Goal: Task Accomplishment & Management: Complete application form

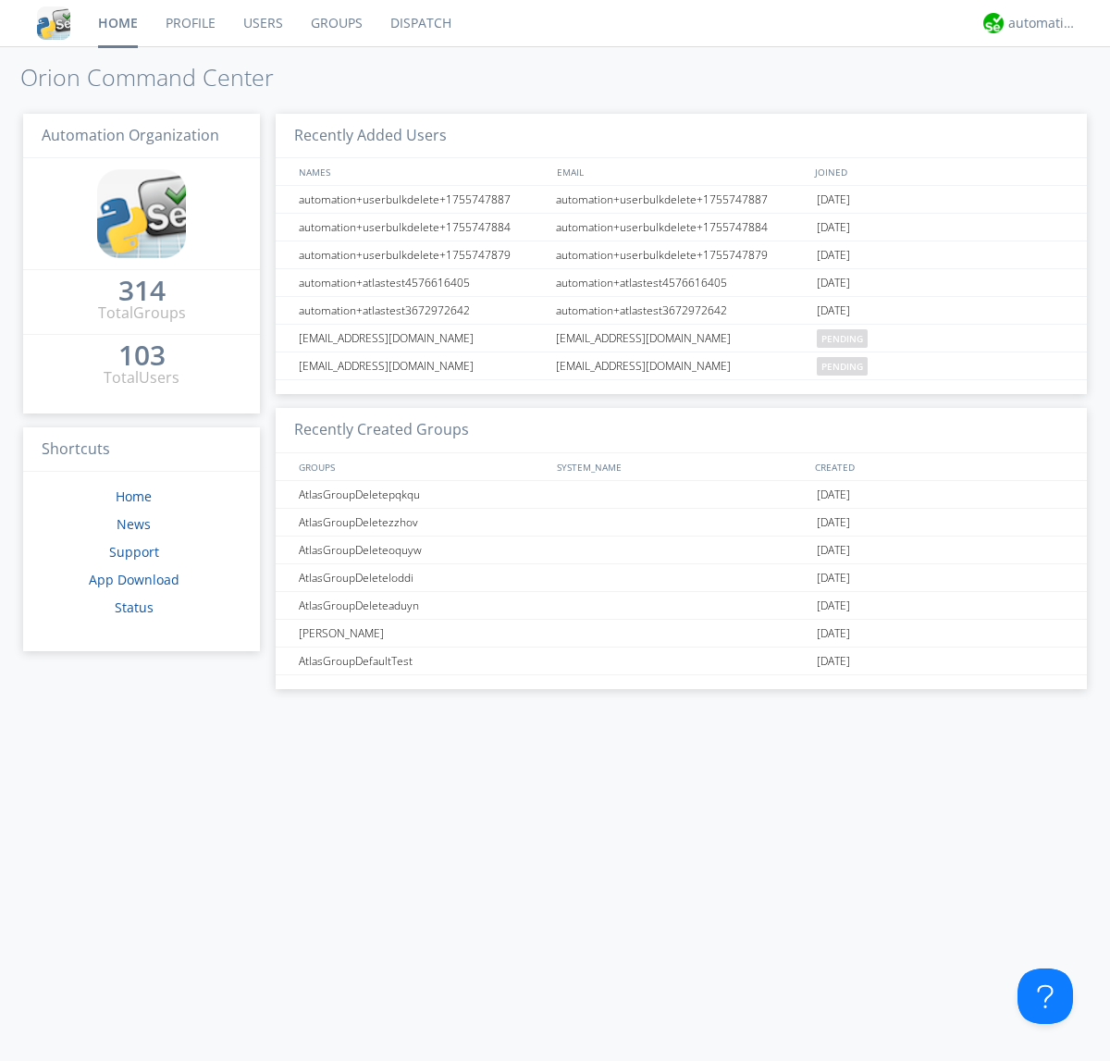
click at [262, 23] on link "Users" at bounding box center [263, 23] width 68 height 46
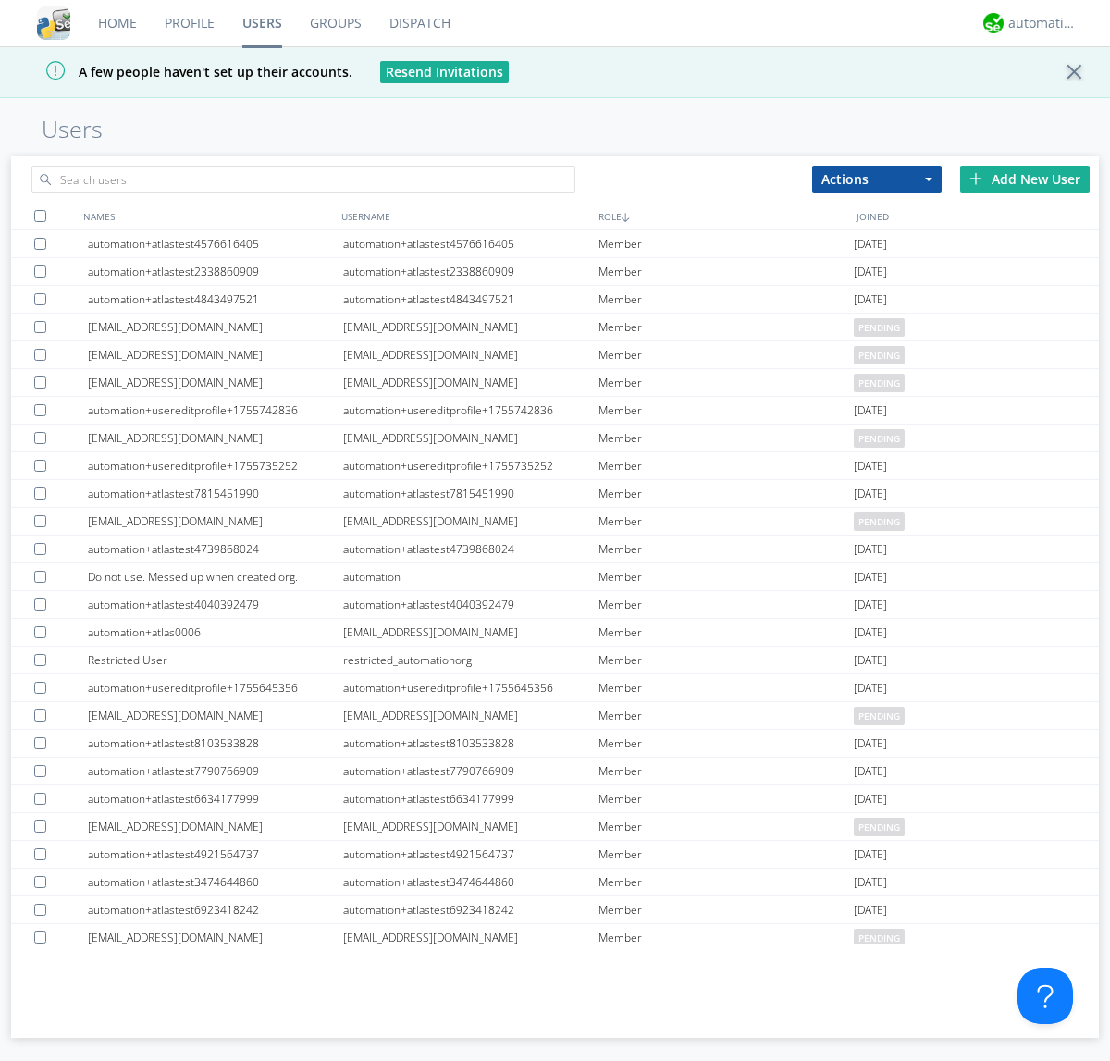
click at [1025, 179] on div "Add New User" at bounding box center [1025, 180] width 130 height 28
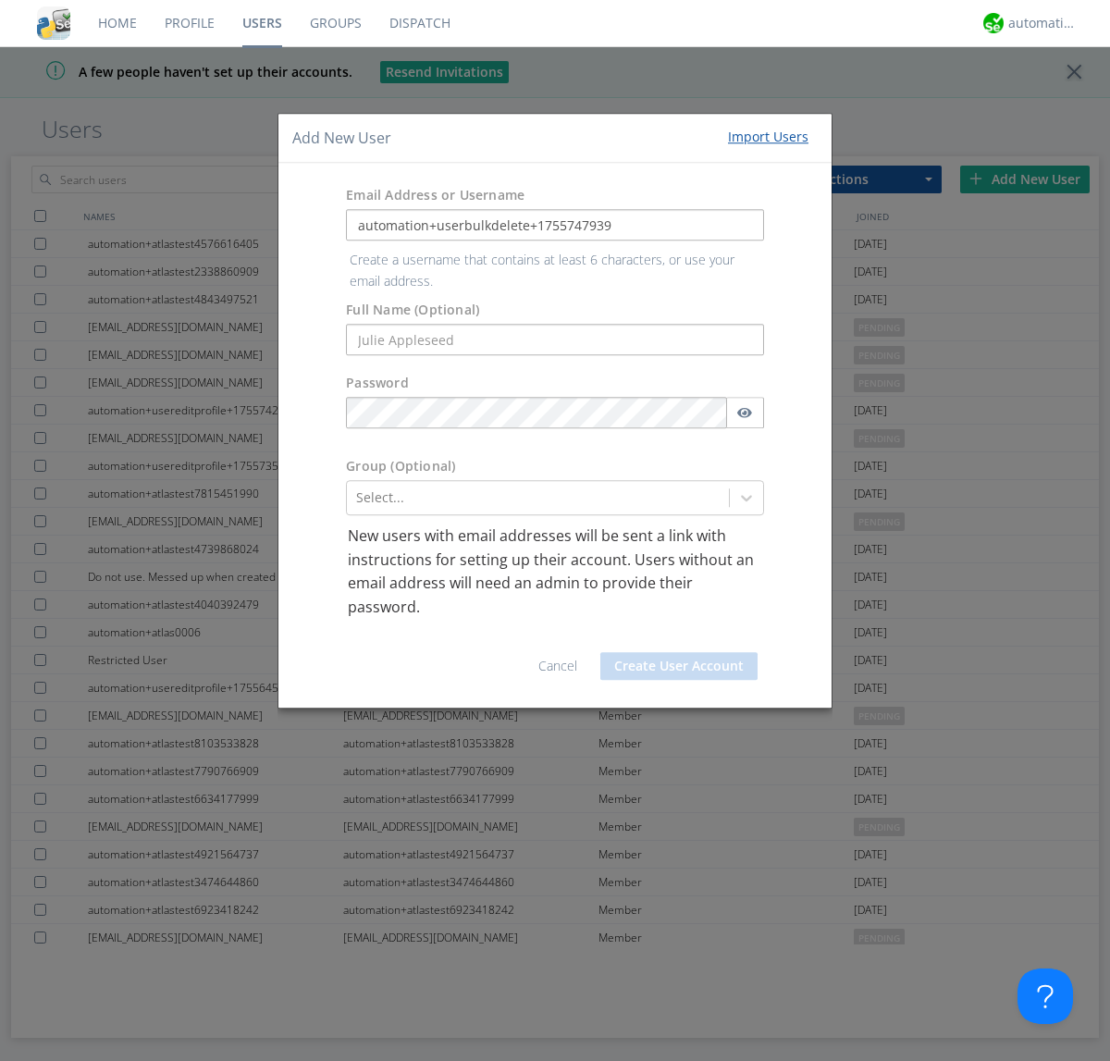
type input "automation+userbulkdelete+1755747939"
click at [679, 652] on button "Create User Account" at bounding box center [678, 666] width 157 height 28
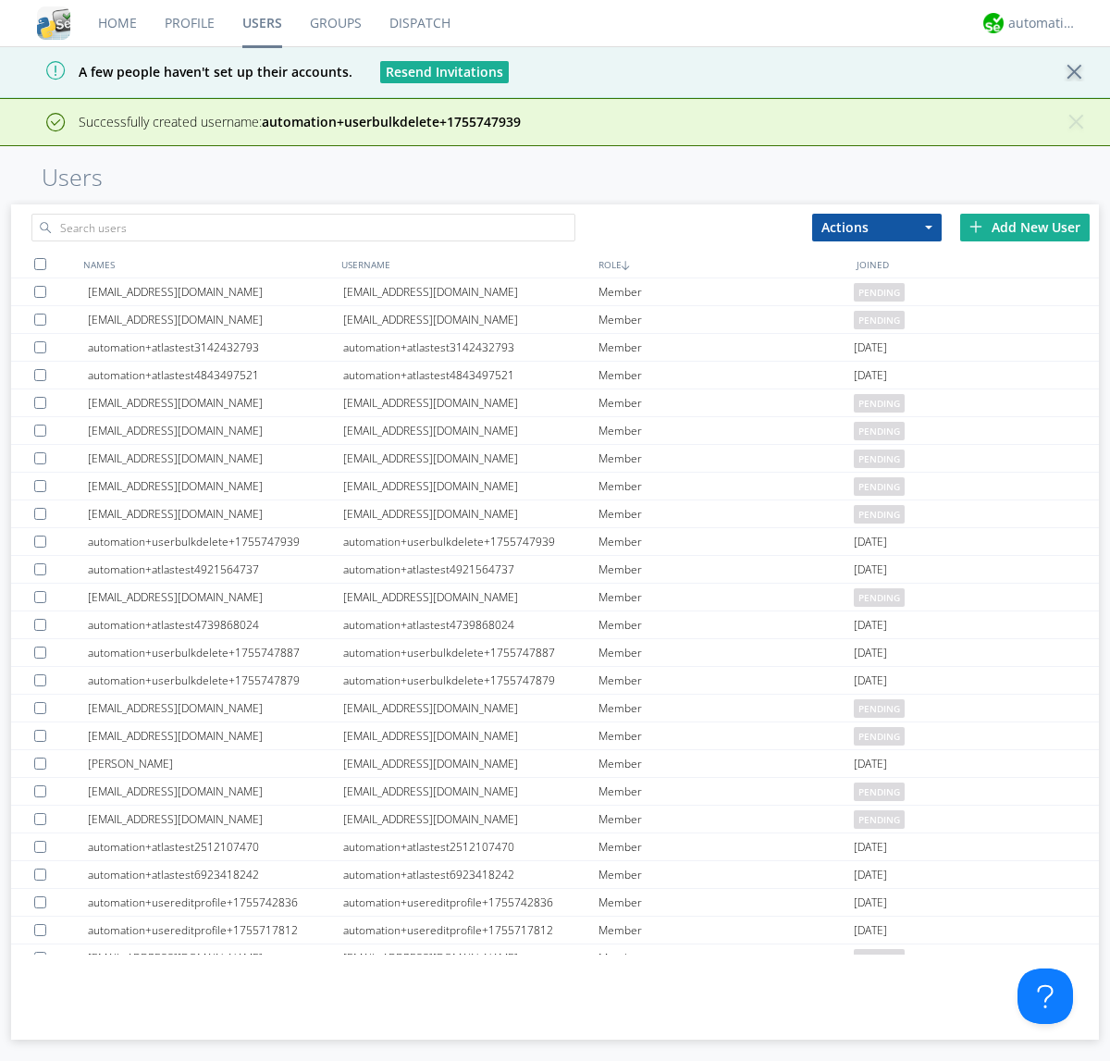
click at [1025, 227] on div "Add New User" at bounding box center [1025, 228] width 130 height 28
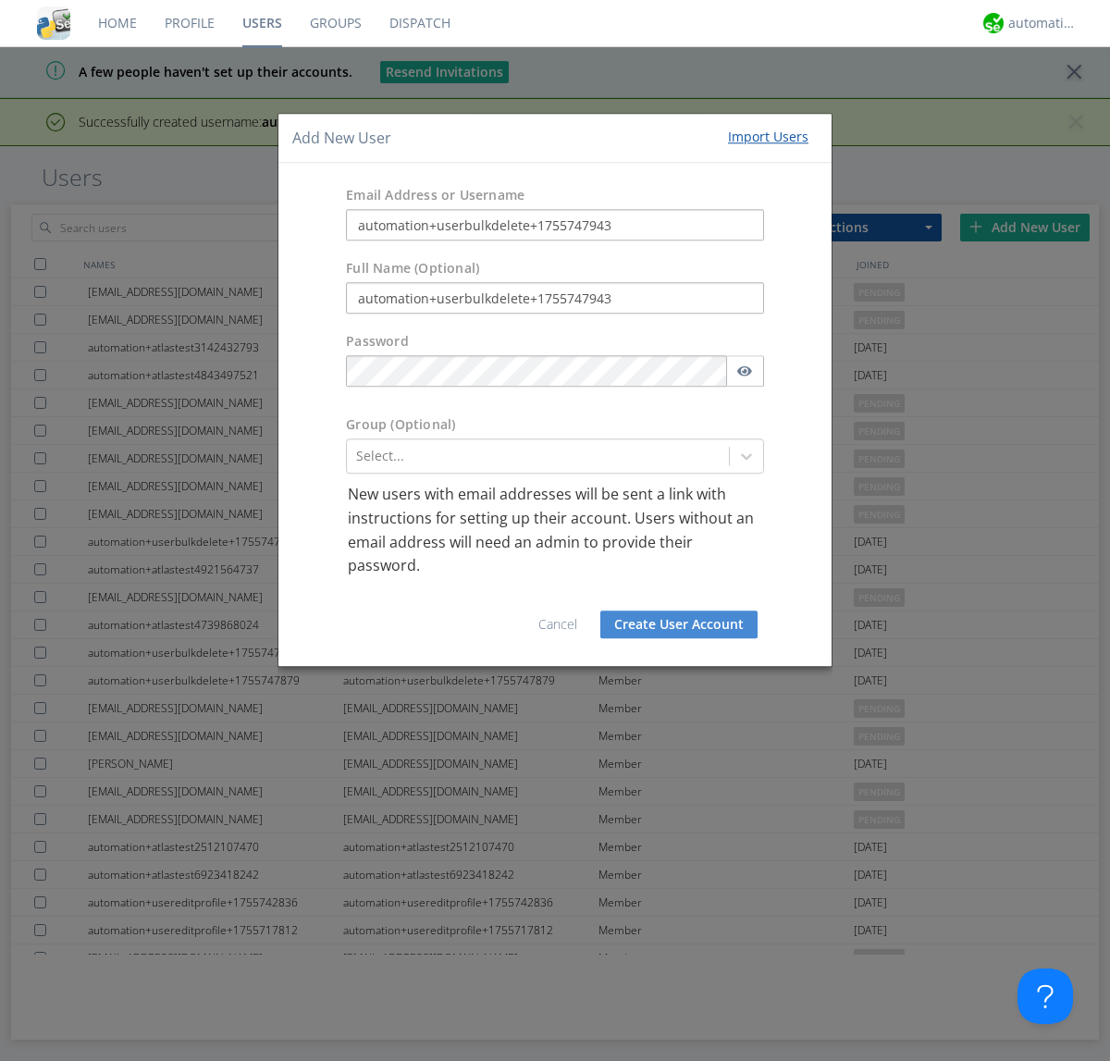
click at [679, 624] on button "Create User Account" at bounding box center [678, 625] width 157 height 28
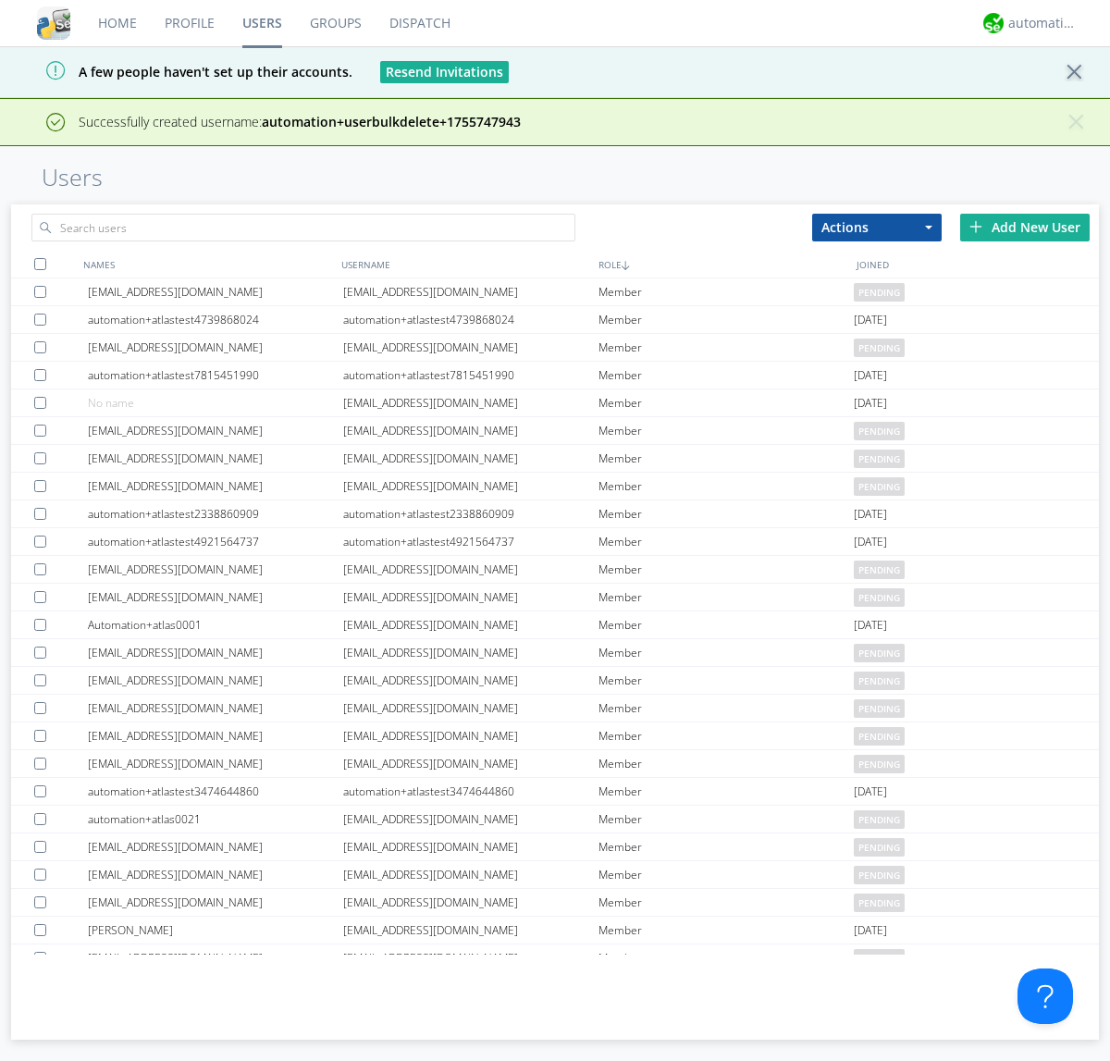
click at [1025, 227] on div "Add New User" at bounding box center [1025, 228] width 130 height 28
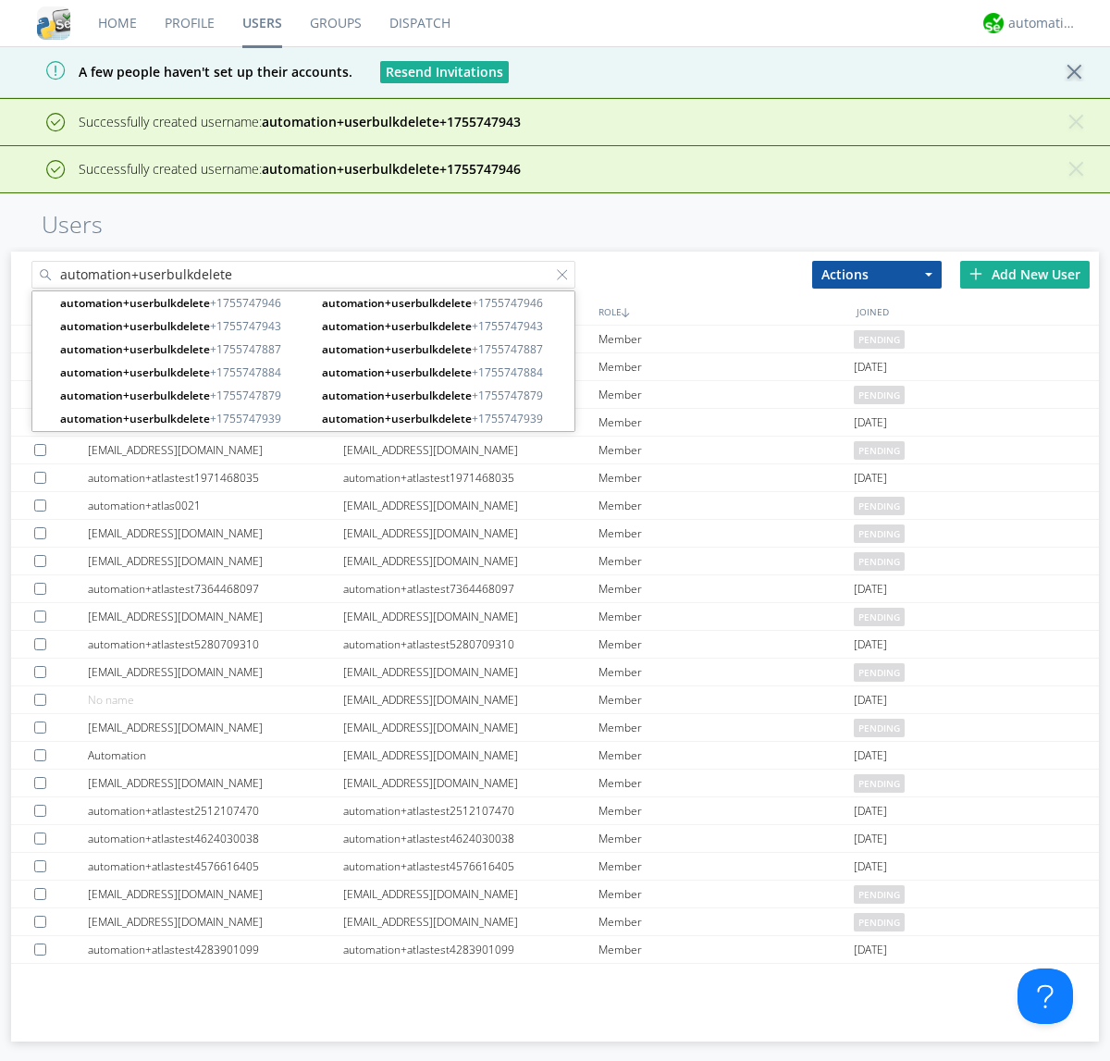
type input "automation+userbulkdelete"
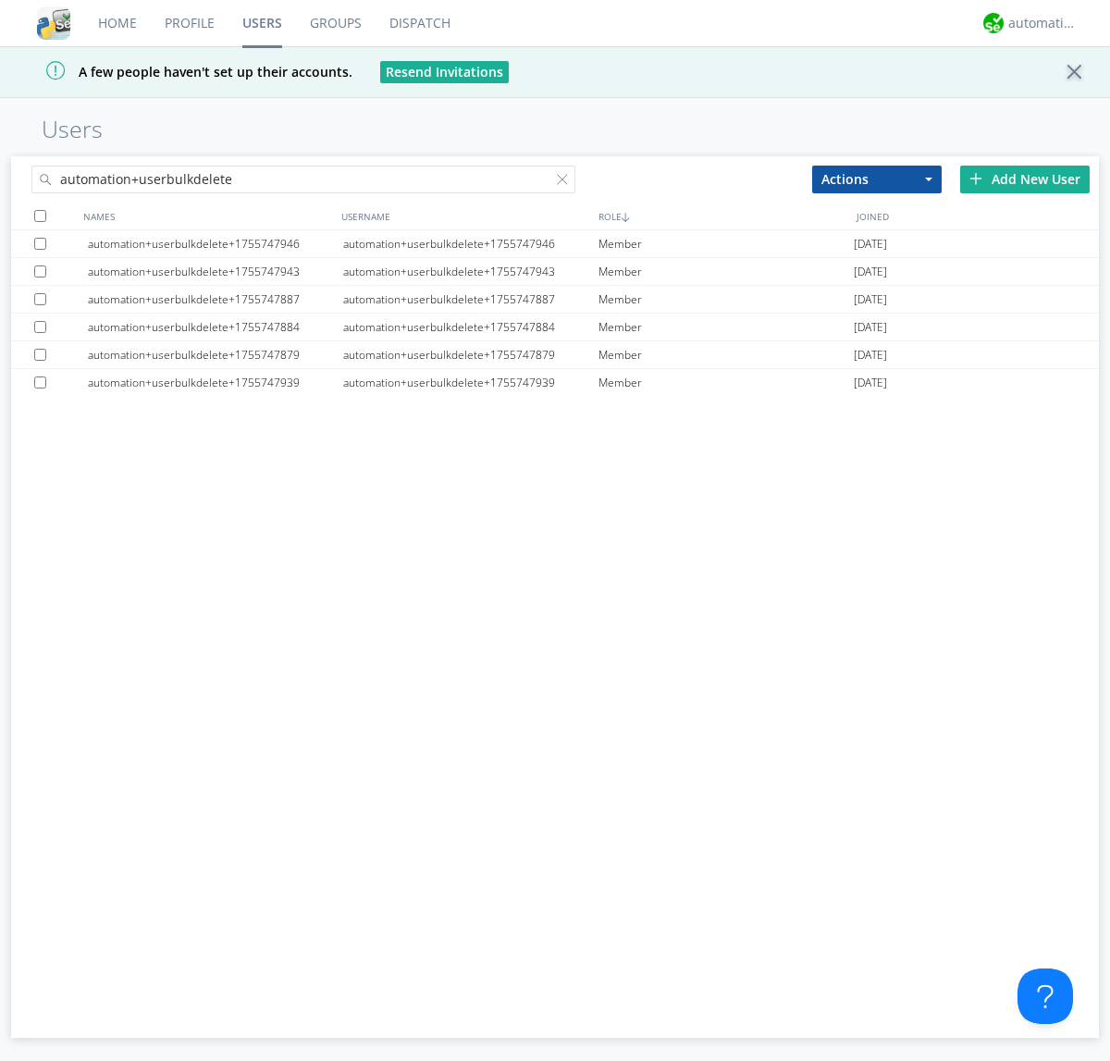
click at [40, 216] on div at bounding box center [40, 216] width 12 height 12
click at [877, 179] on button "Actions" at bounding box center [877, 180] width 130 height 28
click at [0, 0] on link "Delete User" at bounding box center [0, 0] width 0 height 0
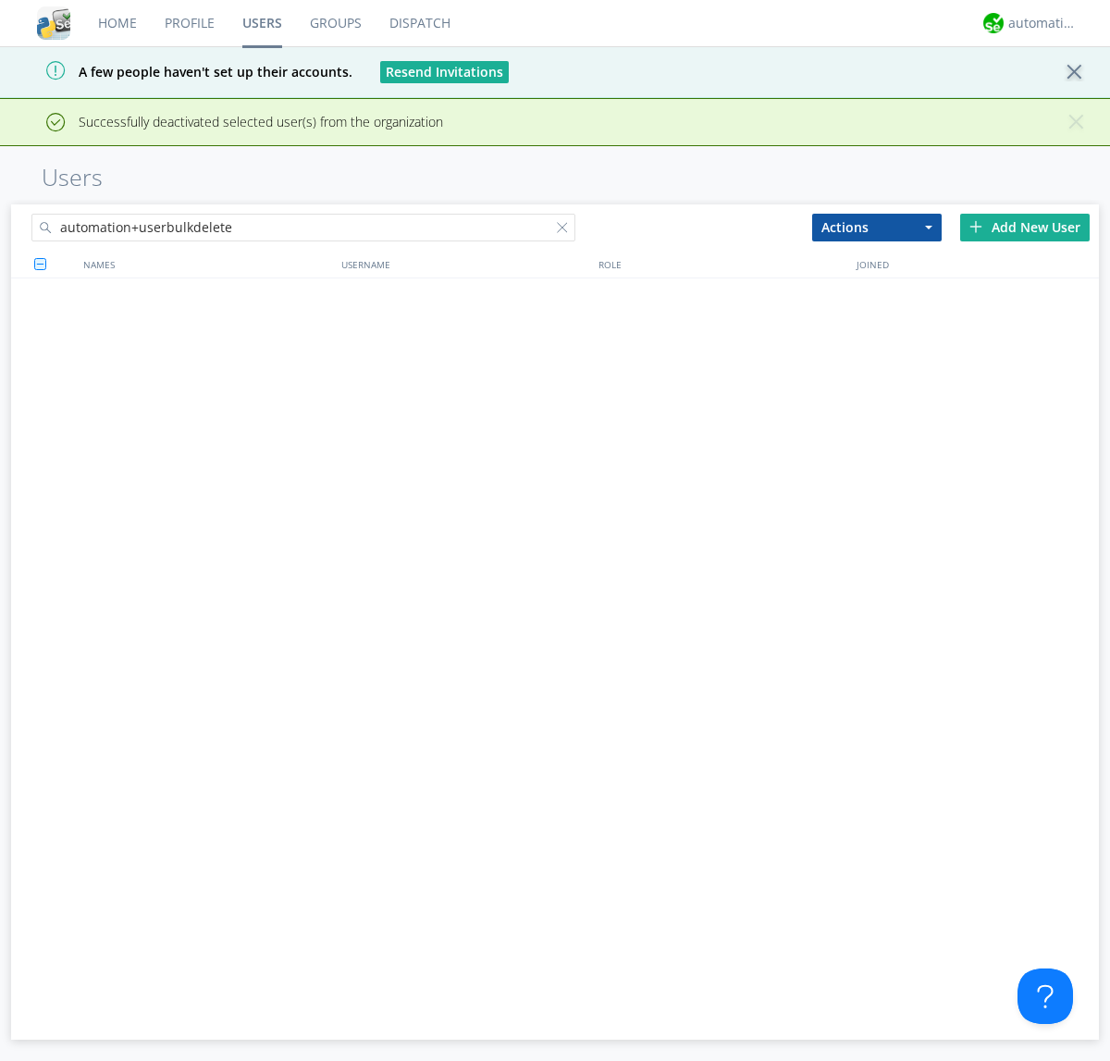
click at [566, 222] on div at bounding box center [566, 231] width 19 height 19
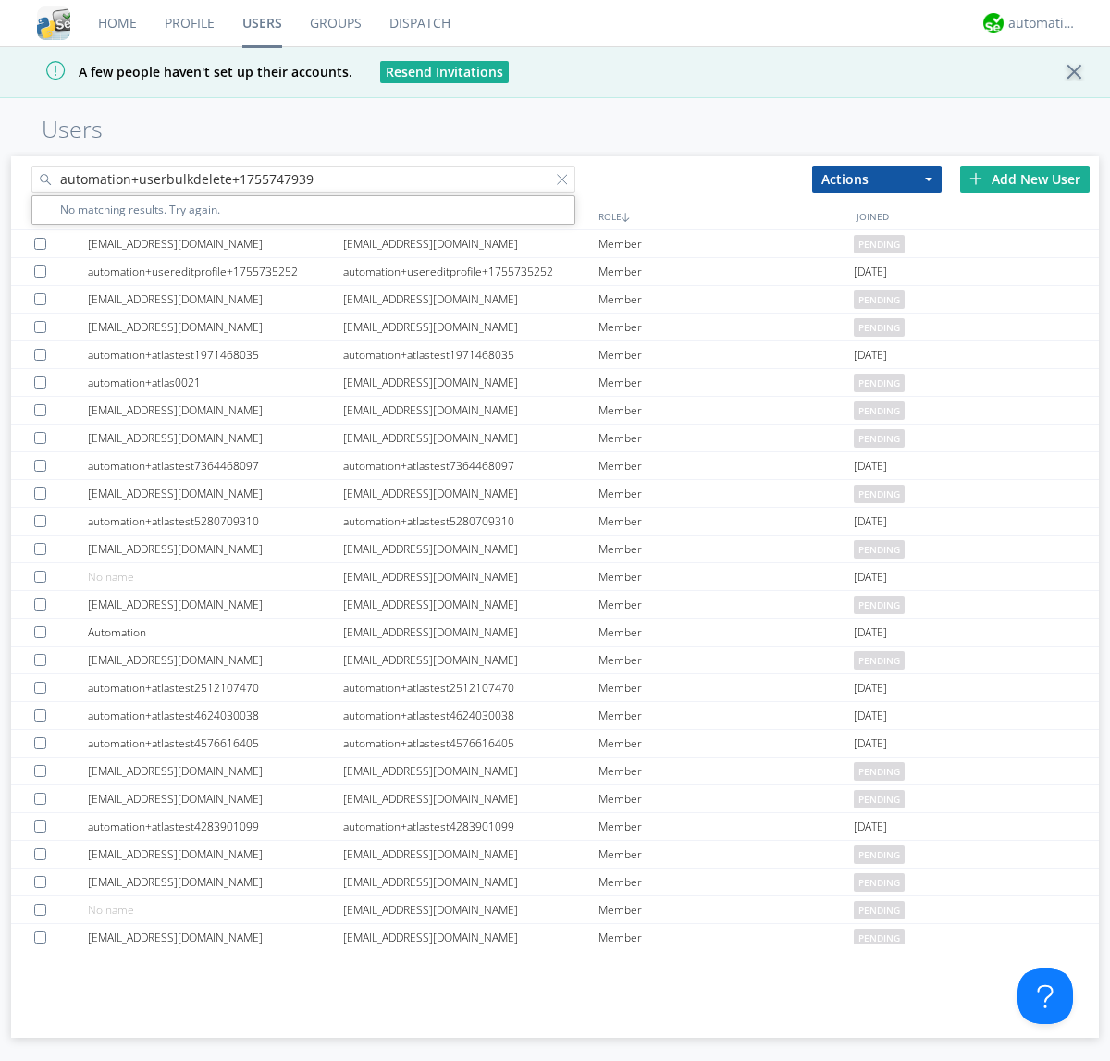
type input "automation+userbulkdelete+1755747939"
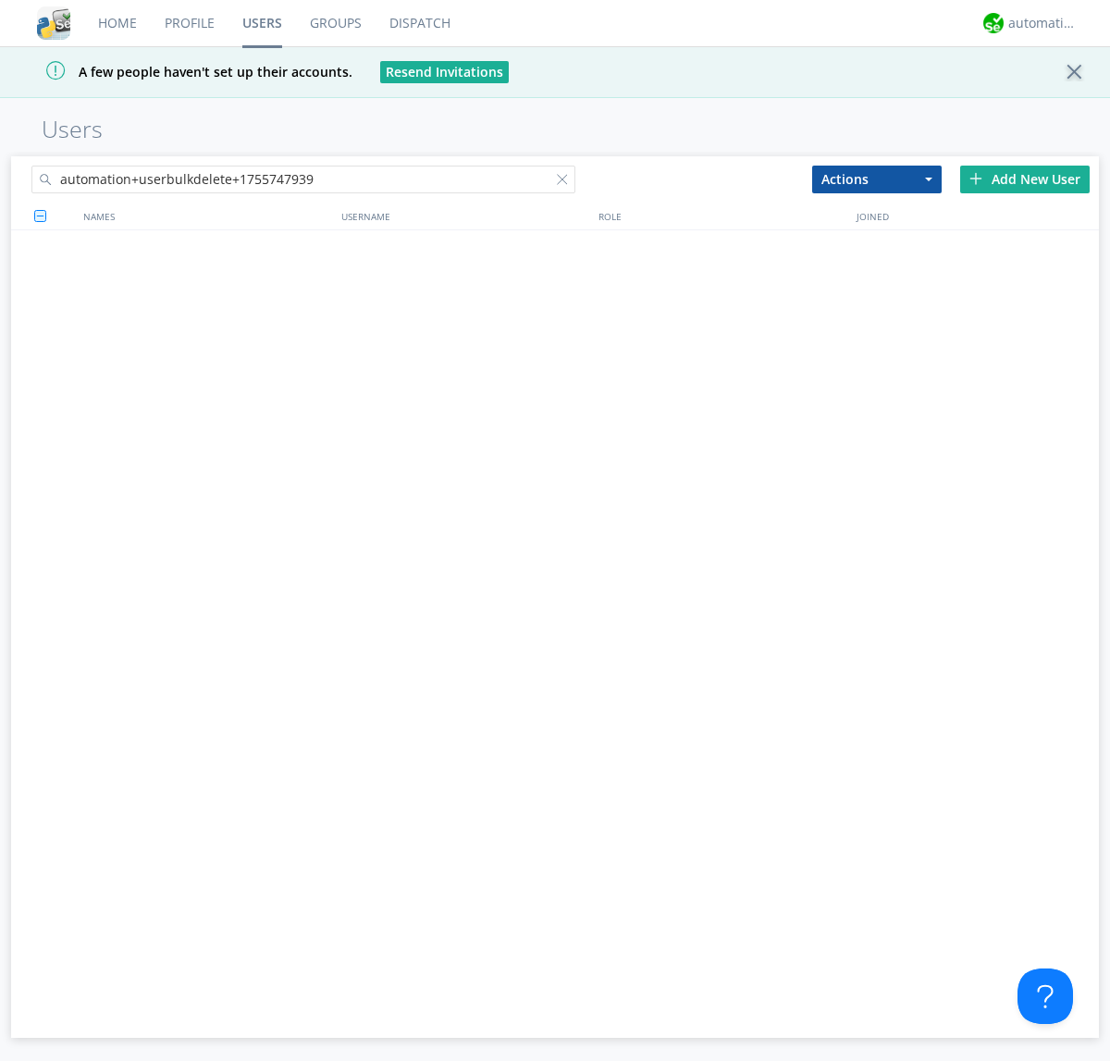
click at [566, 182] on div at bounding box center [566, 183] width 19 height 19
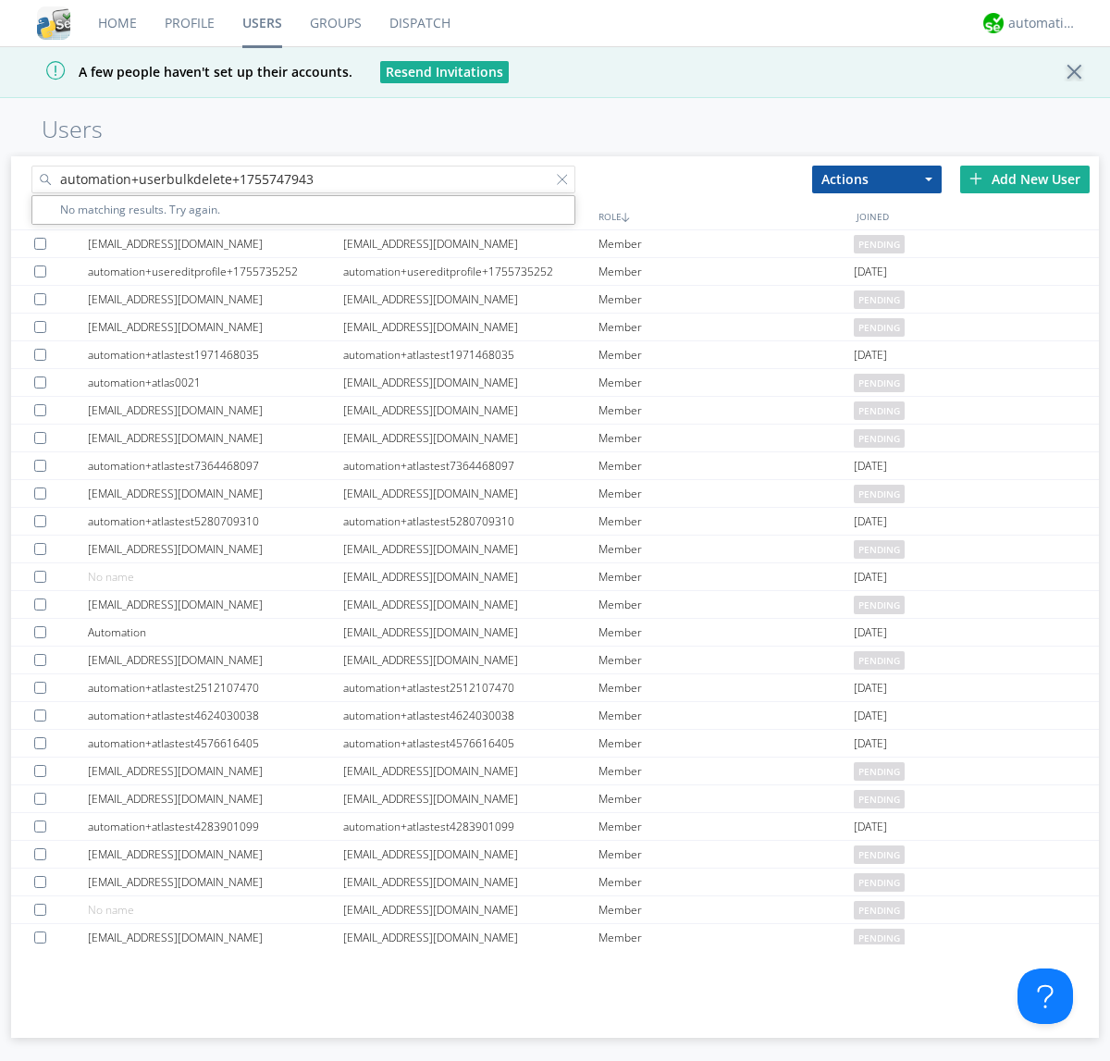
type input "automation+userbulkdelete+1755747943"
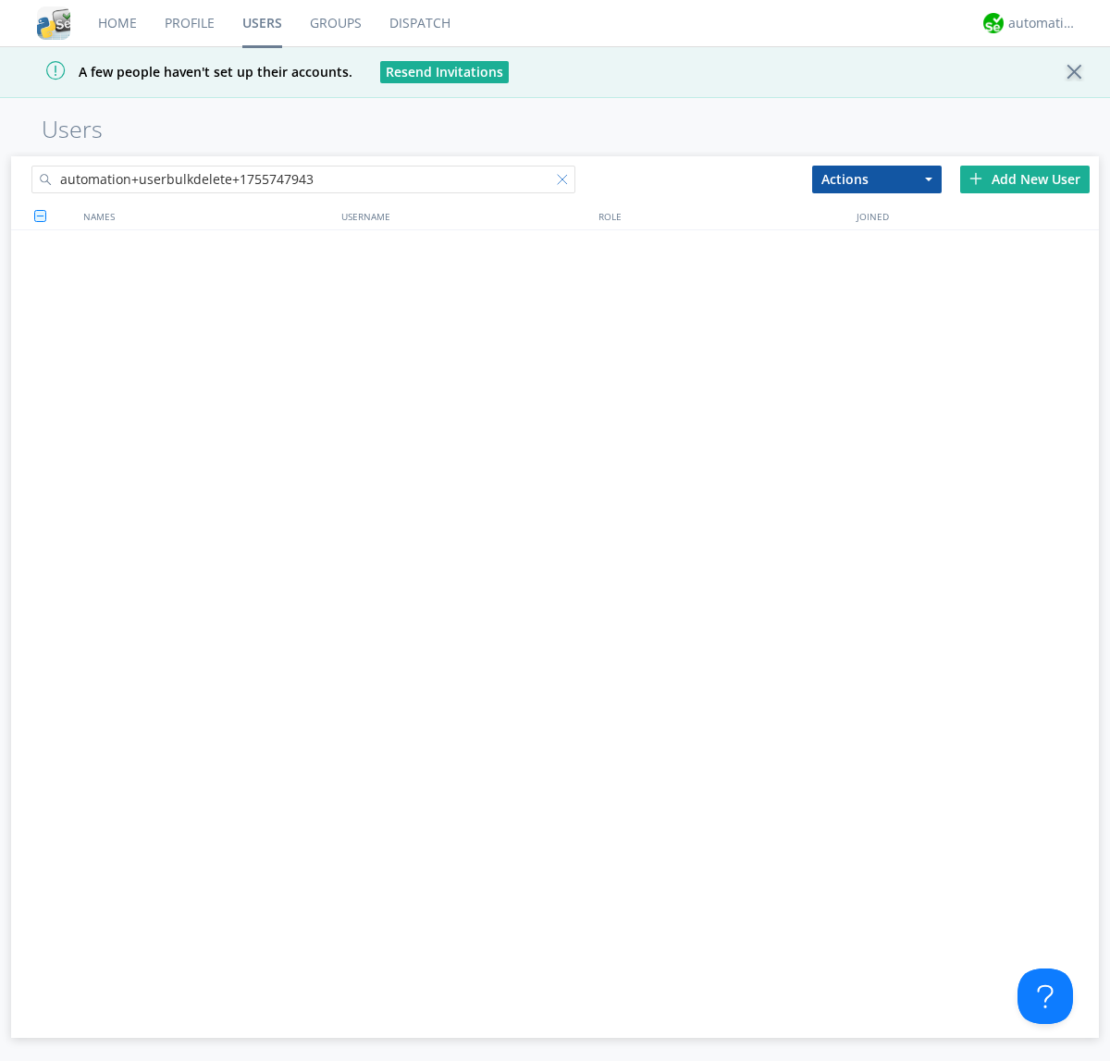
click at [566, 182] on div at bounding box center [566, 183] width 19 height 19
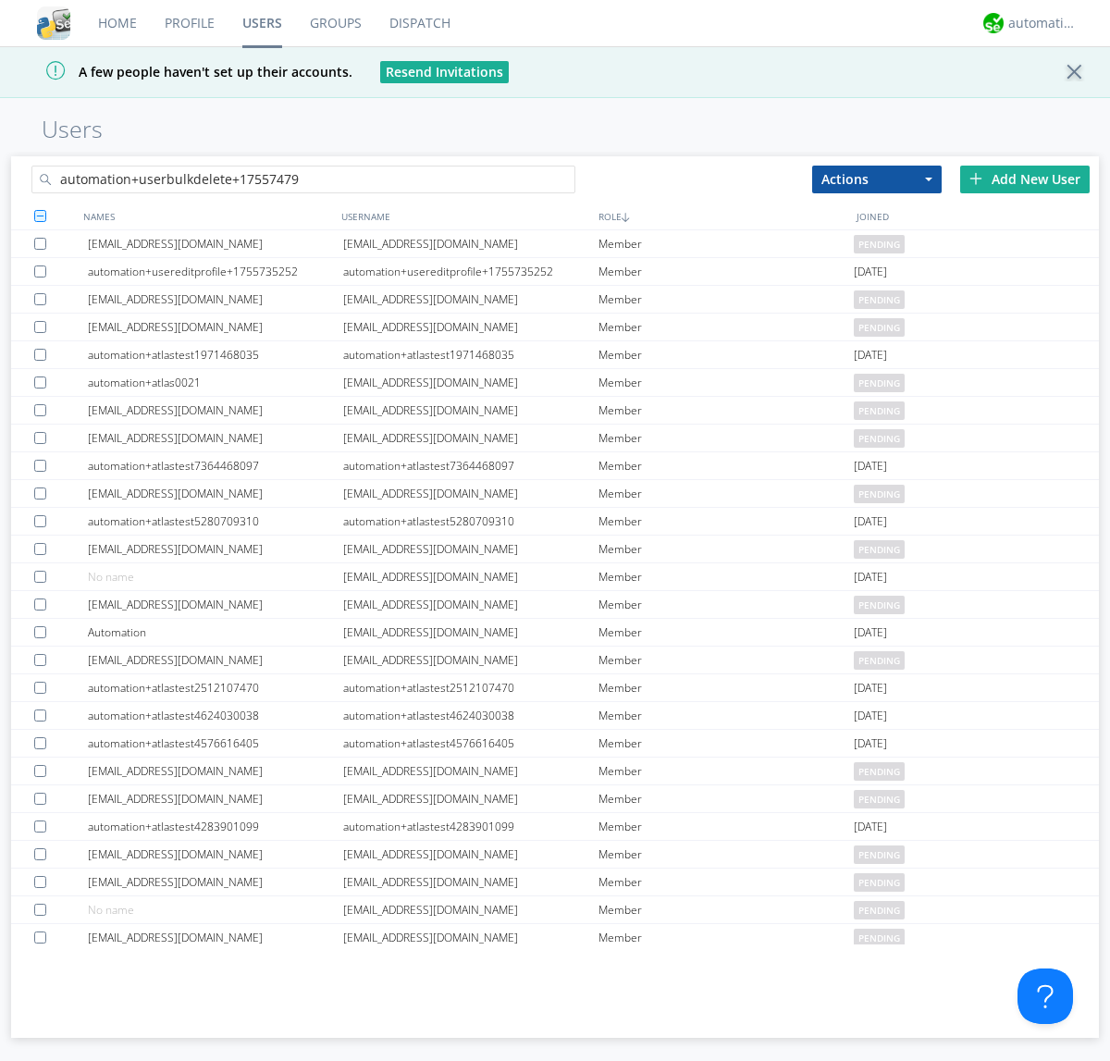
type input "automation+userbulkdelete+1755747946"
